Goal: Transaction & Acquisition: Purchase product/service

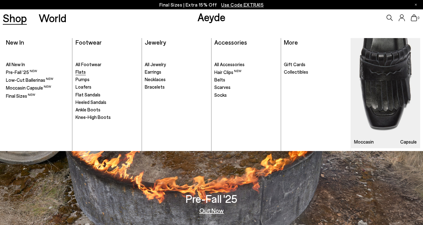
click at [83, 73] on span "Flats" at bounding box center [80, 72] width 10 height 6
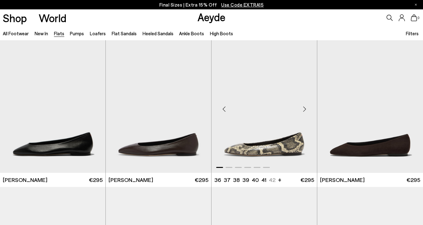
click at [302, 107] on div "Next slide" at bounding box center [304, 109] width 19 height 19
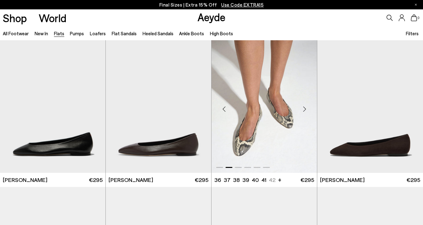
click at [302, 107] on div "Next slide" at bounding box center [304, 109] width 19 height 19
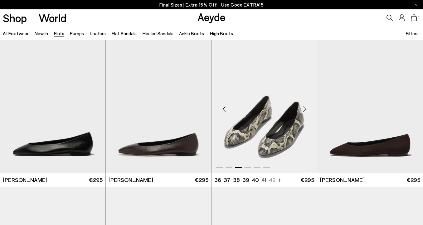
click at [302, 107] on div "Next slide" at bounding box center [304, 109] width 19 height 19
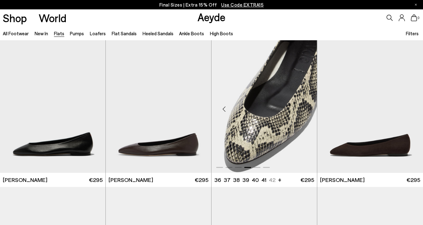
click at [302, 107] on div "Next slide" at bounding box center [304, 109] width 19 height 19
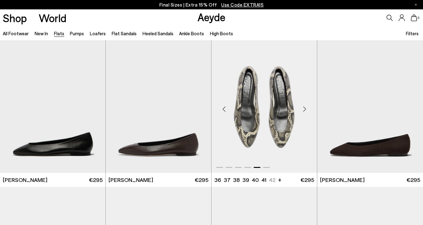
click at [302, 107] on div "Next slide" at bounding box center [304, 109] width 19 height 19
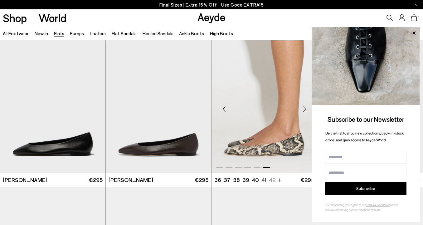
click at [302, 107] on div "Next slide" at bounding box center [304, 109] width 19 height 19
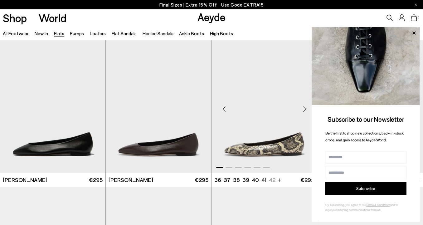
click at [302, 107] on div "Next slide" at bounding box center [304, 109] width 19 height 19
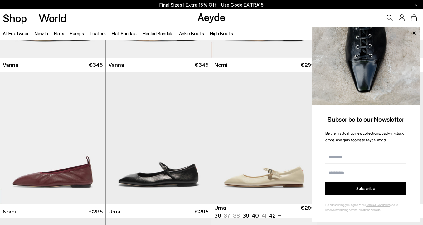
scroll to position [262, 0]
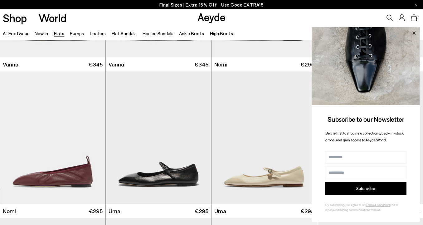
click at [414, 31] on icon at bounding box center [414, 33] width 8 height 8
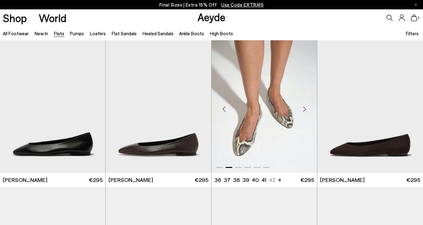
click at [303, 109] on div "Next slide" at bounding box center [304, 109] width 19 height 19
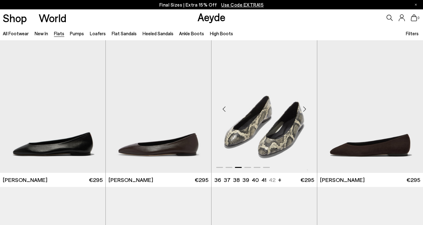
click at [303, 109] on div "Next slide" at bounding box center [304, 109] width 19 height 19
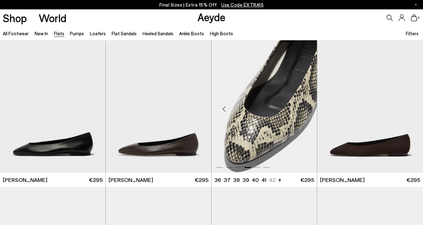
click at [303, 109] on div "Next slide" at bounding box center [304, 109] width 19 height 19
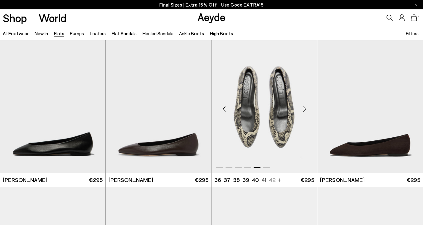
click at [303, 109] on div "Next slide" at bounding box center [304, 109] width 19 height 19
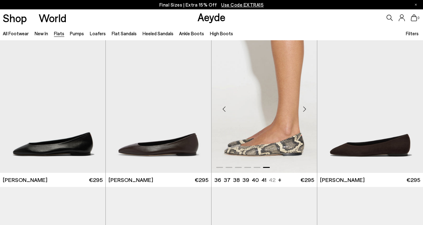
click at [303, 109] on div "Next slide" at bounding box center [304, 109] width 19 height 19
